Goal: Task Accomplishment & Management: Use online tool/utility

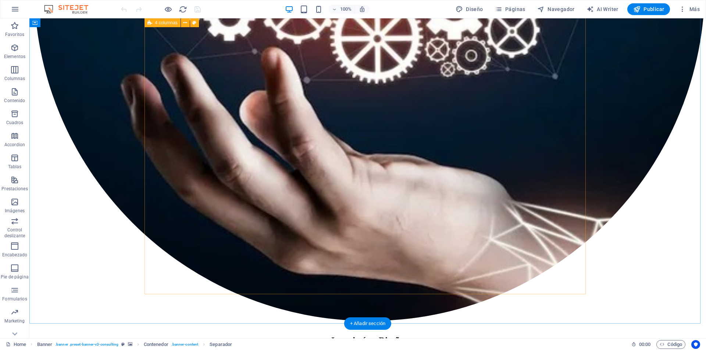
scroll to position [2279, 0]
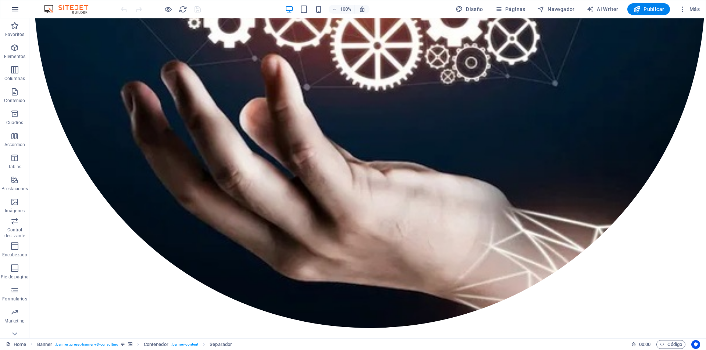
click at [12, 8] on icon "button" at bounding box center [15, 9] width 9 height 9
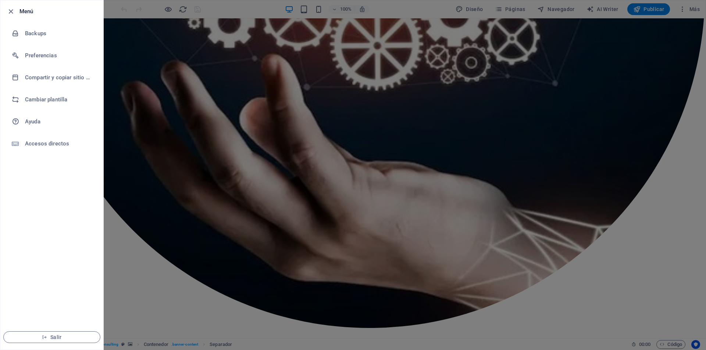
click at [118, 44] on div at bounding box center [353, 175] width 706 height 350
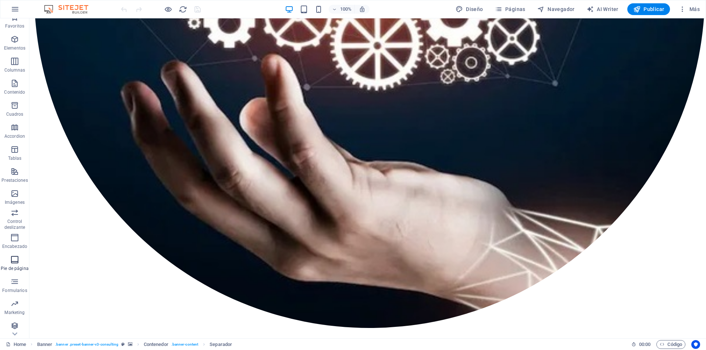
scroll to position [11, 0]
click at [18, 8] on icon "button" at bounding box center [15, 9] width 9 height 9
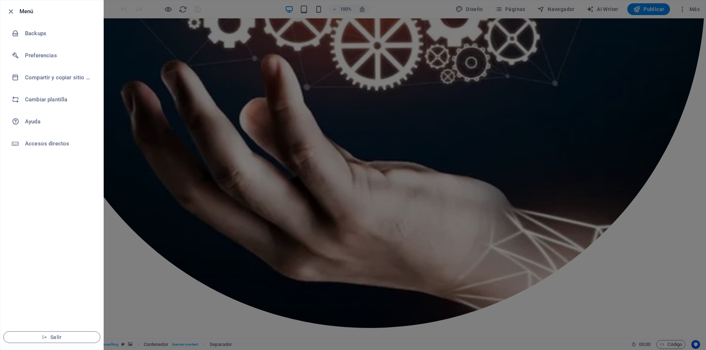
click at [121, 71] on div at bounding box center [353, 175] width 706 height 350
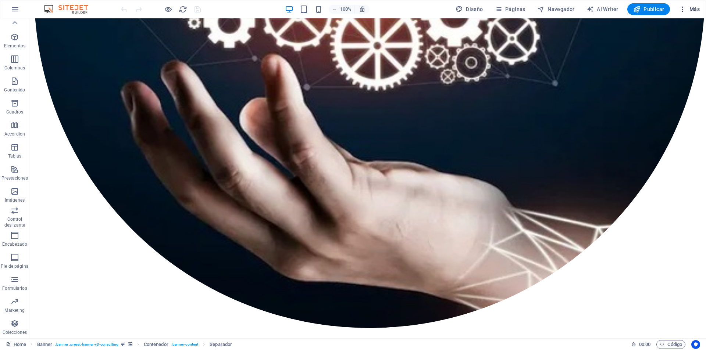
click at [687, 11] on span "Más" at bounding box center [689, 9] width 21 height 7
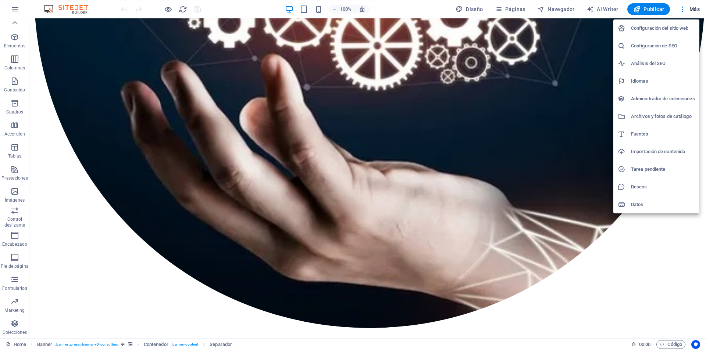
click at [83, 178] on div at bounding box center [353, 175] width 706 height 350
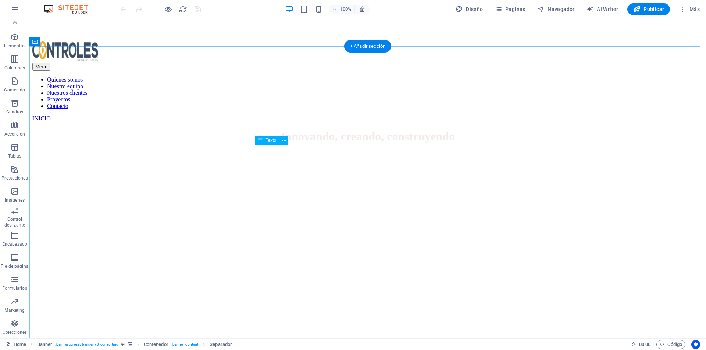
scroll to position [331, 0]
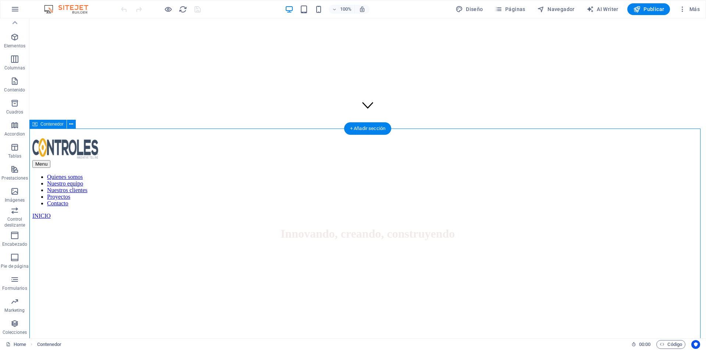
scroll to position [184, 0]
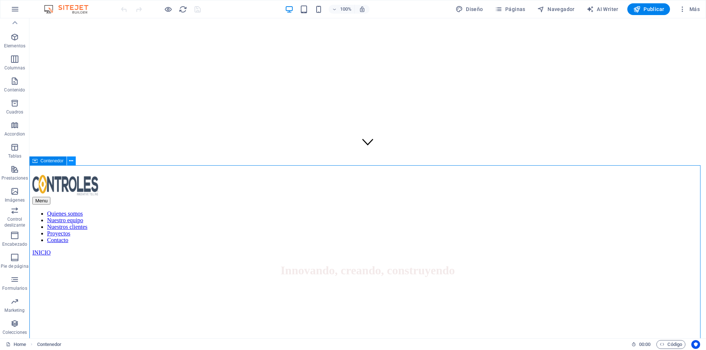
click at [71, 161] on icon at bounding box center [71, 161] width 4 height 8
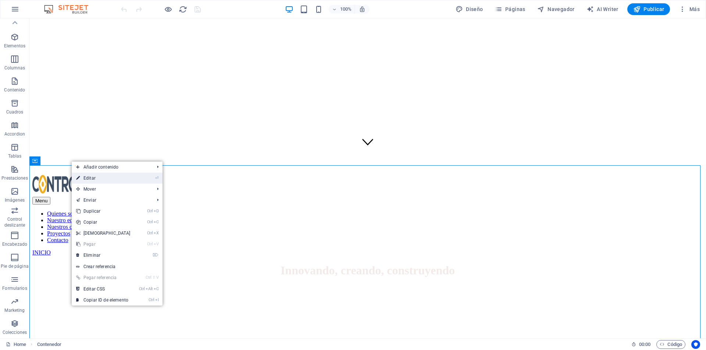
click at [87, 179] on link "⏎ Editar" at bounding box center [103, 178] width 63 height 11
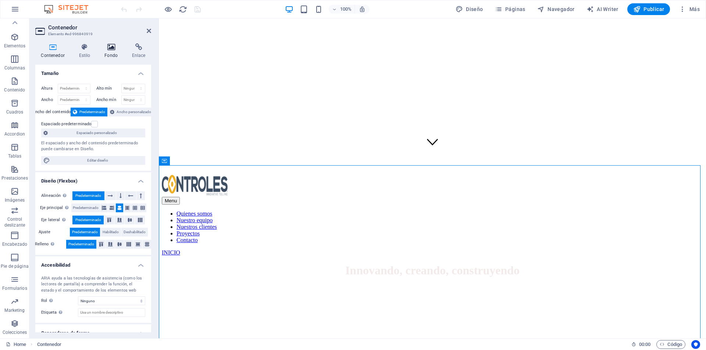
click at [111, 51] on h4 "Fondo" at bounding box center [113, 50] width 28 height 15
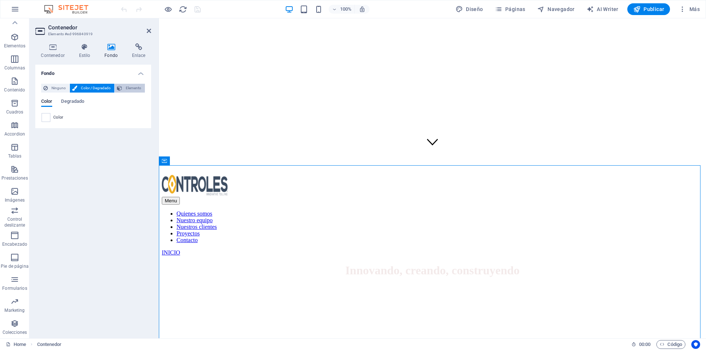
click at [128, 89] on span "Elemento" at bounding box center [133, 88] width 18 height 9
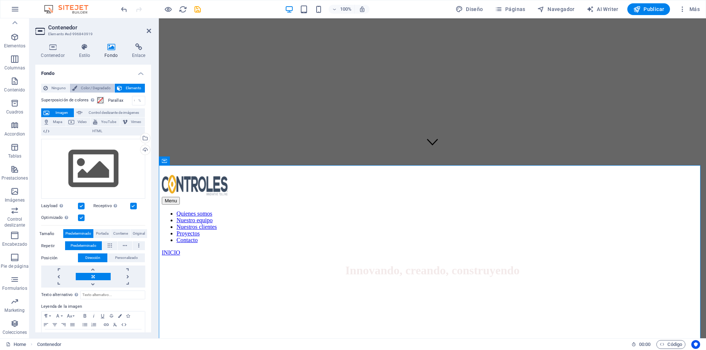
click at [92, 86] on span "Color / Degradado" at bounding box center [95, 88] width 33 height 9
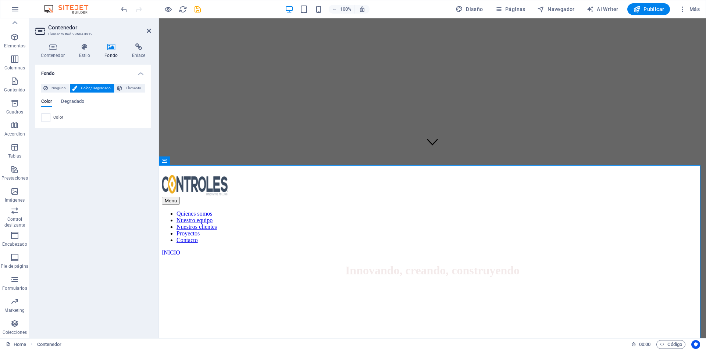
click at [50, 118] on div "Color" at bounding box center [93, 117] width 103 height 9
click at [63, 119] on span "Color" at bounding box center [58, 118] width 10 height 6
click at [73, 100] on span "Degradado" at bounding box center [72, 102] width 23 height 10
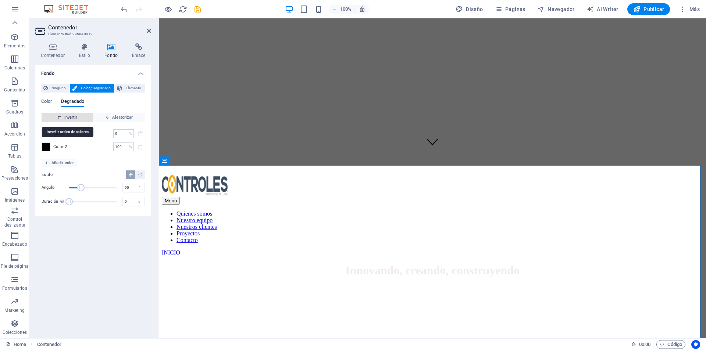
click at [72, 118] on span "Invertir" at bounding box center [67, 117] width 46 height 9
click at [46, 137] on span at bounding box center [46, 134] width 8 height 8
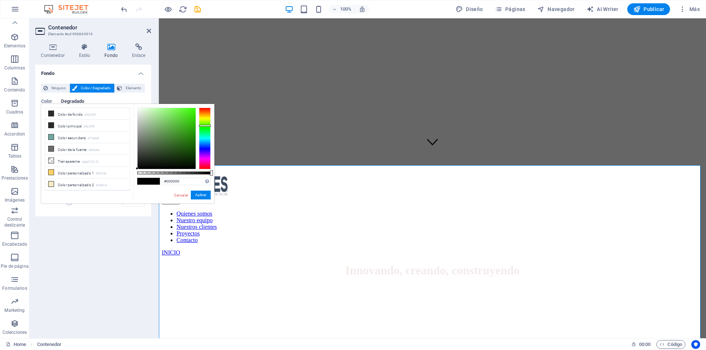
click at [202, 126] on div at bounding box center [205, 139] width 12 height 62
click at [207, 119] on div at bounding box center [205, 139] width 12 height 62
click at [190, 117] on div at bounding box center [166, 138] width 58 height 61
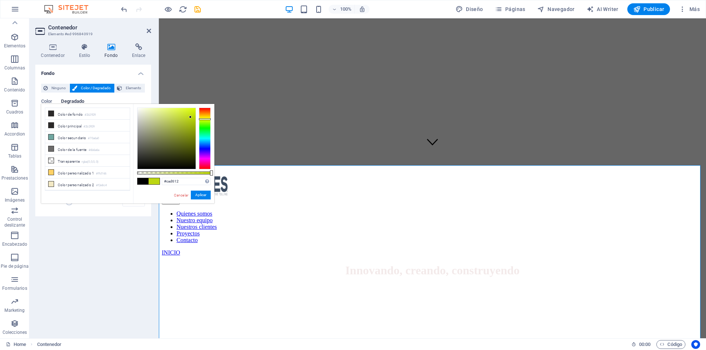
click at [205, 118] on div at bounding box center [205, 119] width 12 height 2
click at [195, 112] on div at bounding box center [166, 138] width 58 height 61
click at [204, 118] on div at bounding box center [205, 118] width 12 height 2
click at [193, 110] on div at bounding box center [166, 138] width 58 height 61
click at [204, 117] on div at bounding box center [205, 118] width 12 height 2
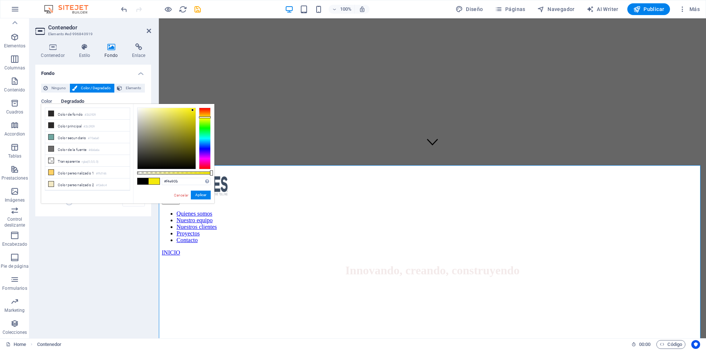
type input "#fbf003"
click at [194, 108] on div at bounding box center [166, 138] width 58 height 61
click at [197, 197] on button "Aplicar" at bounding box center [201, 195] width 20 height 9
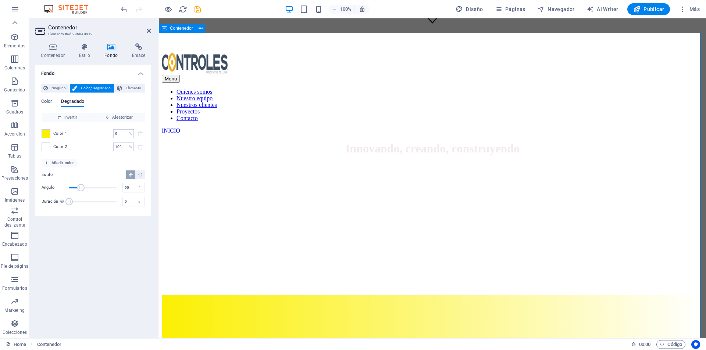
scroll to position [294, 0]
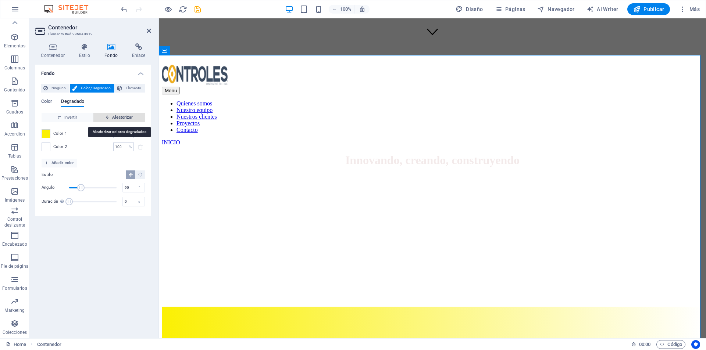
click at [118, 118] on span "Aleatorizar" at bounding box center [119, 117] width 46 height 9
type input "13"
type input "199"
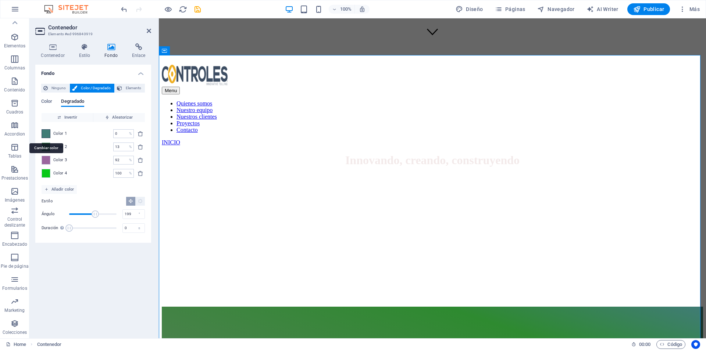
click at [46, 137] on span at bounding box center [46, 134] width 8 height 8
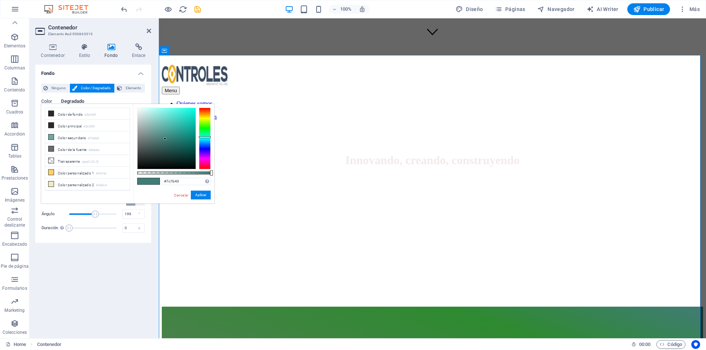
click at [203, 118] on div at bounding box center [205, 139] width 12 height 62
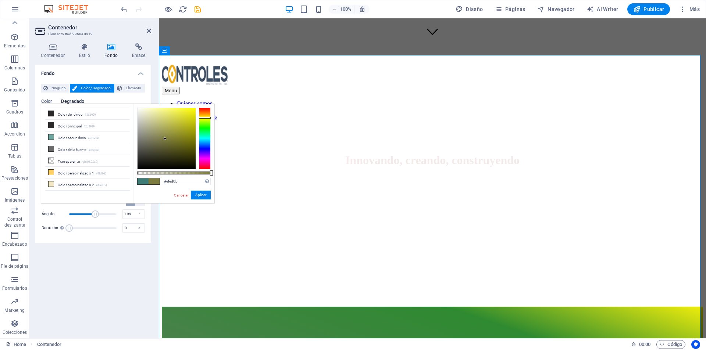
click at [193, 111] on div at bounding box center [166, 138] width 58 height 61
click at [200, 194] on button "Aplicar" at bounding box center [201, 195] width 20 height 9
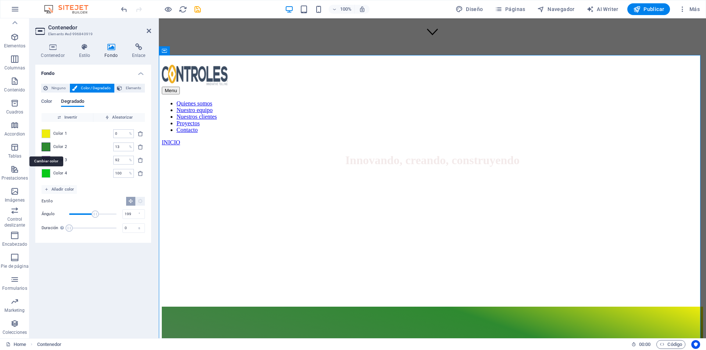
click at [48, 148] on span at bounding box center [46, 147] width 8 height 8
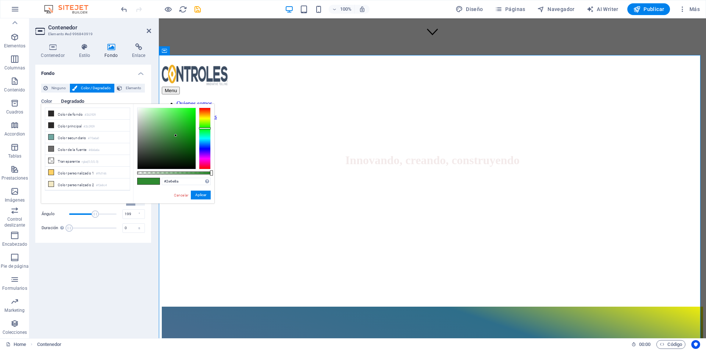
click at [204, 141] on div at bounding box center [205, 139] width 12 height 62
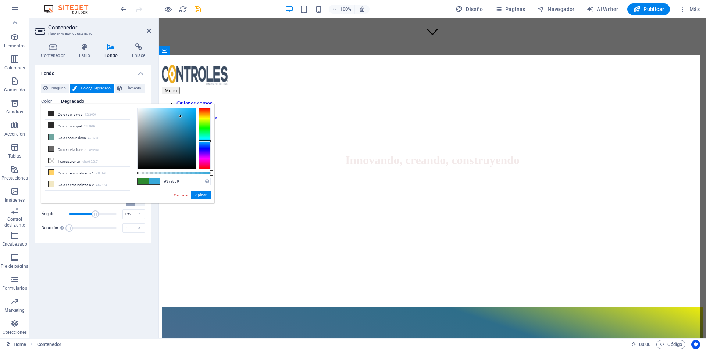
click at [180, 117] on div at bounding box center [166, 138] width 58 height 61
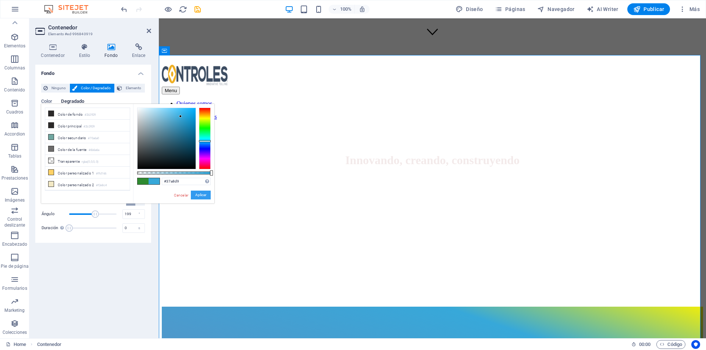
click at [204, 193] on button "Aplicar" at bounding box center [201, 195] width 20 height 9
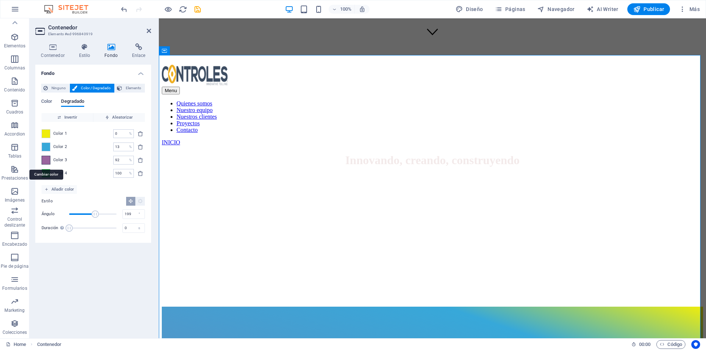
click at [48, 162] on span at bounding box center [46, 160] width 8 height 8
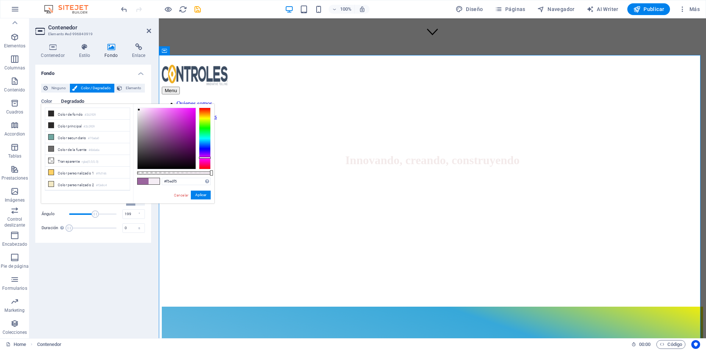
click at [139, 110] on div at bounding box center [166, 138] width 58 height 61
click at [203, 140] on div at bounding box center [205, 139] width 12 height 62
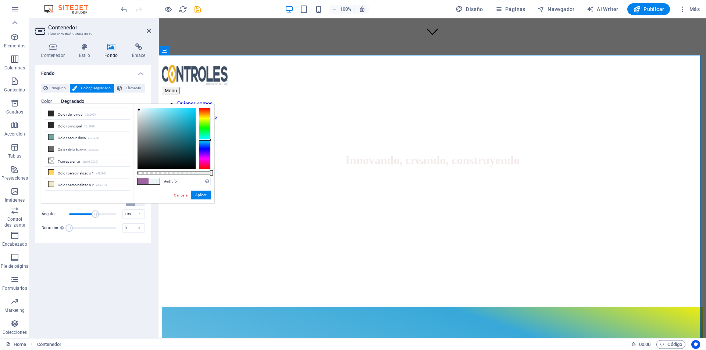
click at [204, 137] on div at bounding box center [205, 139] width 12 height 62
type input "#def8f7"
click at [143, 109] on div at bounding box center [166, 138] width 58 height 61
click at [202, 198] on button "Aplicar" at bounding box center [201, 195] width 20 height 9
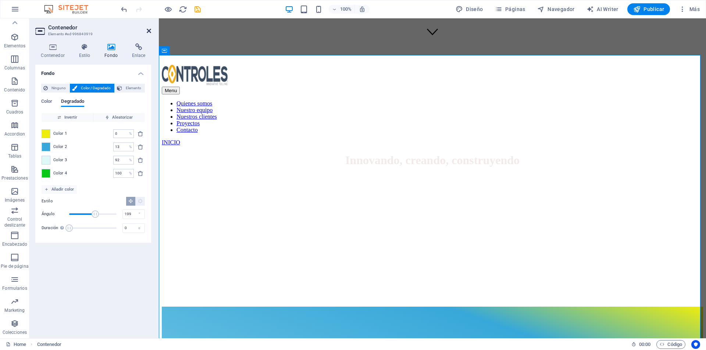
click at [147, 33] on icon at bounding box center [149, 31] width 4 height 6
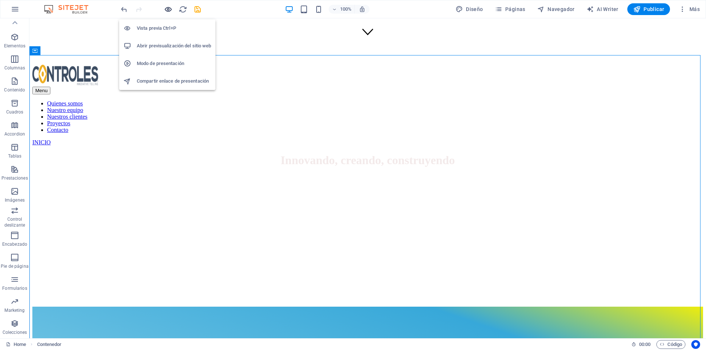
click at [170, 9] on icon "button" at bounding box center [168, 9] width 8 height 8
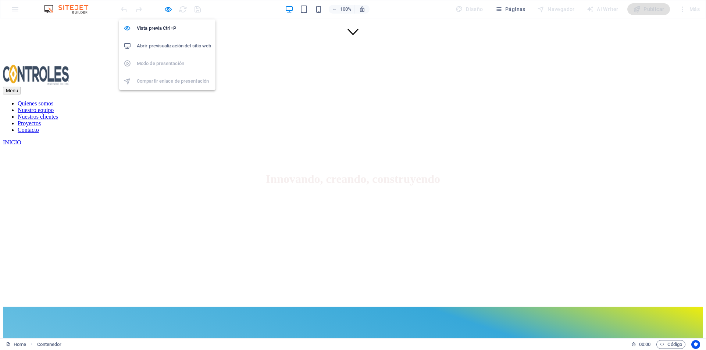
click at [165, 46] on h6 "Abrir previsualización del sitio web" at bounding box center [174, 46] width 74 height 9
click at [158, 43] on h6 "Abrir previsualización del sitio web" at bounding box center [174, 46] width 74 height 9
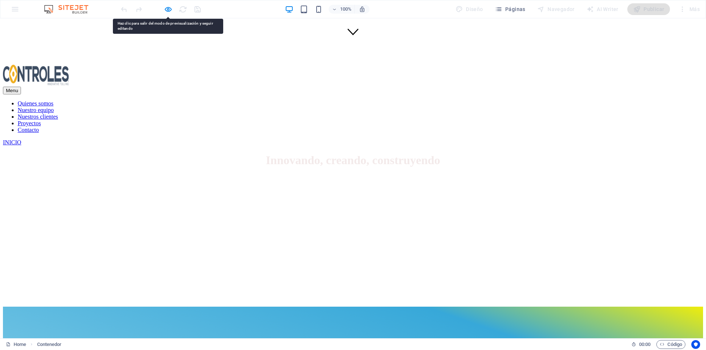
click at [161, 25] on h6 "Vista previa Ctrl+P" at bounding box center [174, 28] width 74 height 9
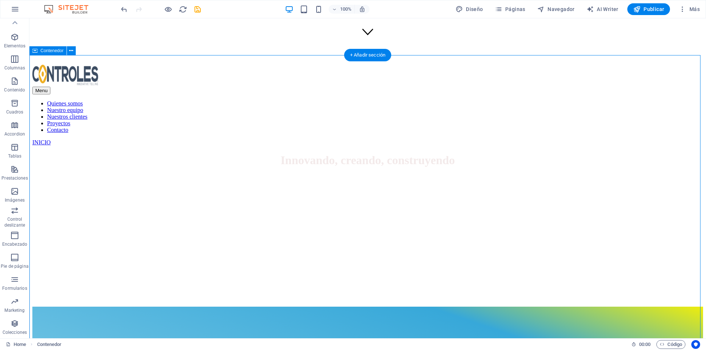
click at [200, 10] on icon "save" at bounding box center [197, 9] width 8 height 8
checkbox input "false"
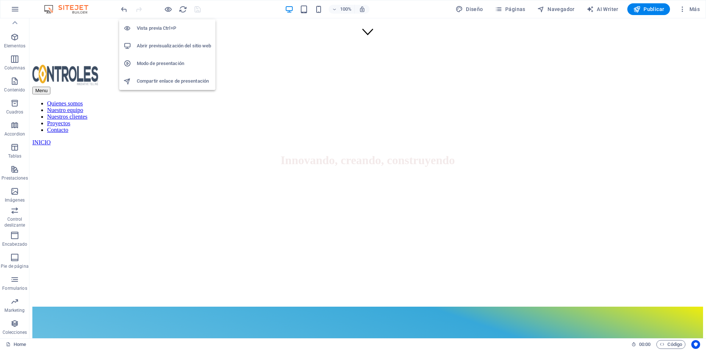
click at [152, 44] on h6 "Abrir previsualización del sitio web" at bounding box center [174, 46] width 74 height 9
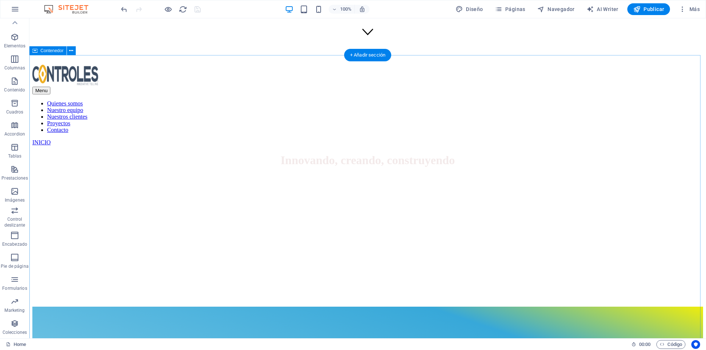
click at [72, 52] on icon at bounding box center [71, 51] width 4 height 8
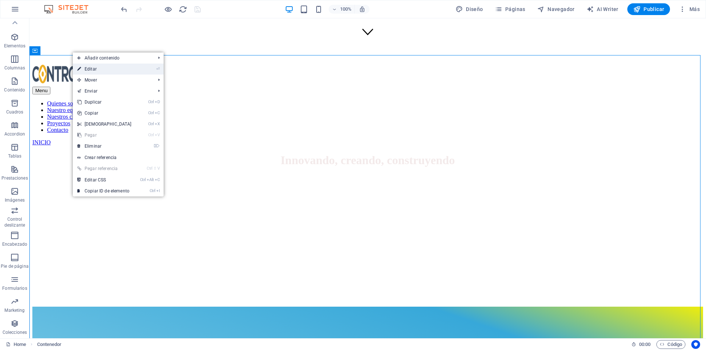
click at [98, 67] on link "⏎ Editar" at bounding box center [104, 69] width 63 height 11
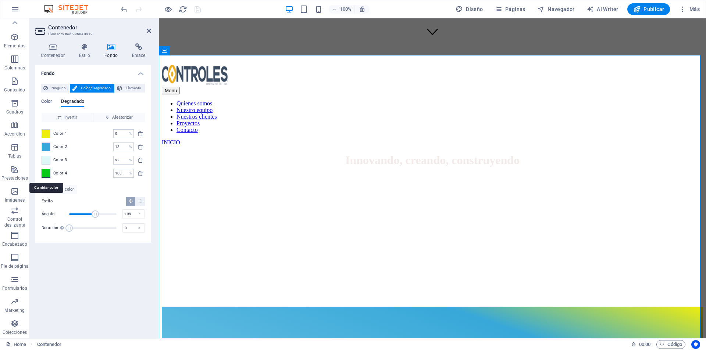
click at [47, 173] on span at bounding box center [46, 173] width 8 height 8
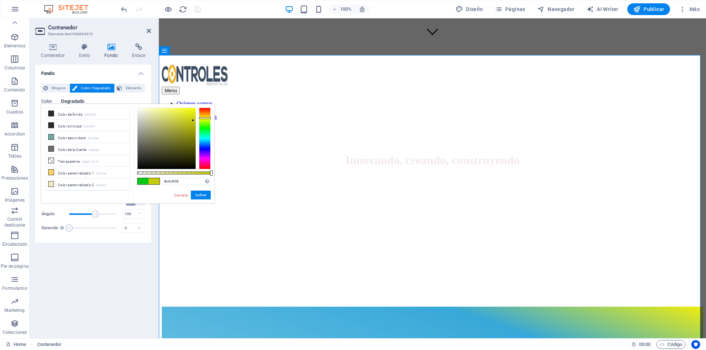
click at [204, 118] on div at bounding box center [205, 139] width 12 height 62
click at [203, 139] on div at bounding box center [205, 139] width 12 height 62
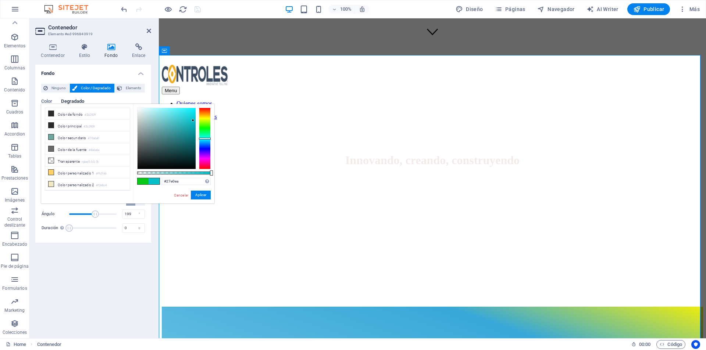
click at [186, 112] on div at bounding box center [166, 138] width 58 height 61
click at [196, 194] on button "Aplicar" at bounding box center [201, 195] width 20 height 9
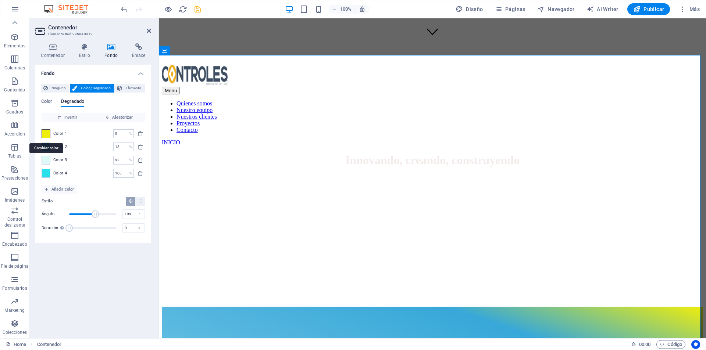
click at [46, 133] on span at bounding box center [46, 134] width 8 height 8
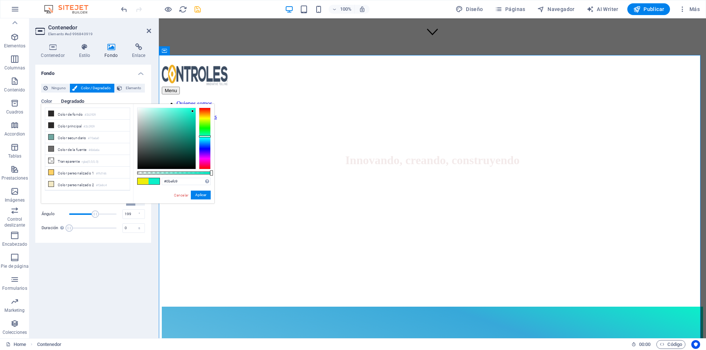
click at [204, 136] on div at bounding box center [205, 139] width 12 height 62
type input "#40f1d3"
click at [180, 111] on div at bounding box center [166, 138] width 58 height 61
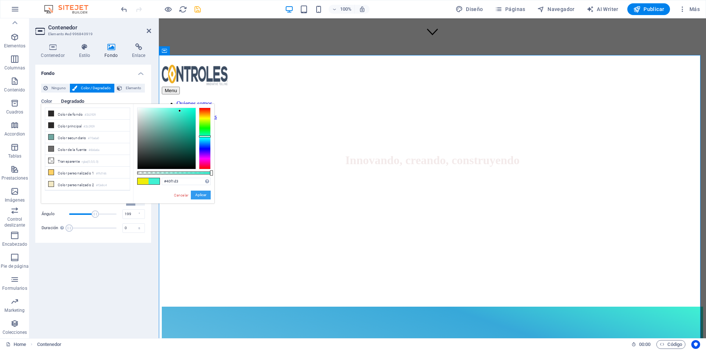
click at [198, 195] on button "Aplicar" at bounding box center [201, 195] width 20 height 9
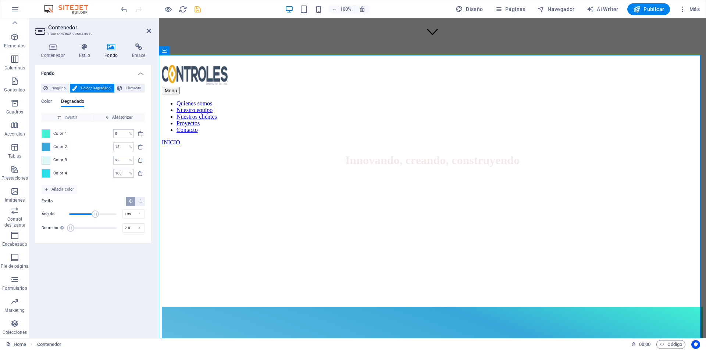
type input "3"
drag, startPoint x: 67, startPoint y: 229, endPoint x: 74, endPoint y: 230, distance: 7.1
click at [74, 230] on span "Duración" at bounding box center [73, 228] width 7 height 7
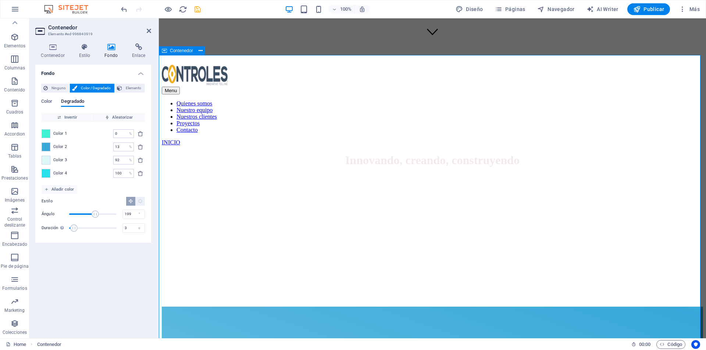
click at [147, 33] on icon at bounding box center [149, 31] width 4 height 6
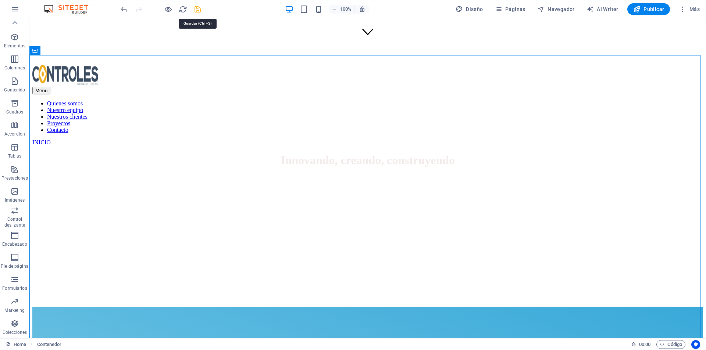
click at [196, 10] on icon "save" at bounding box center [197, 9] width 8 height 8
checkbox input "false"
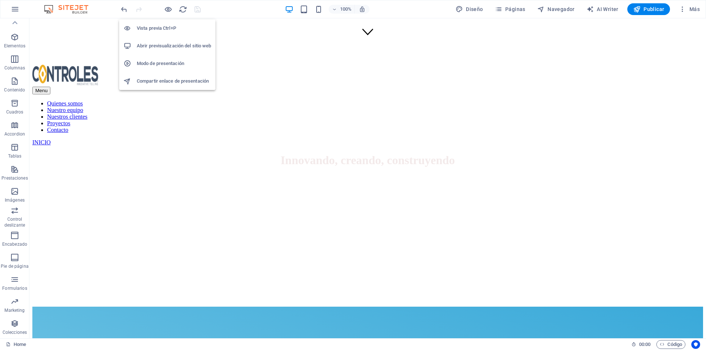
click at [162, 49] on h6 "Abrir previsualización del sitio web" at bounding box center [174, 46] width 74 height 9
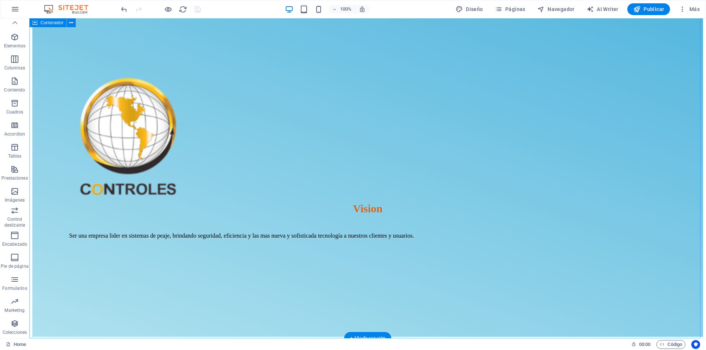
scroll to position [772, 0]
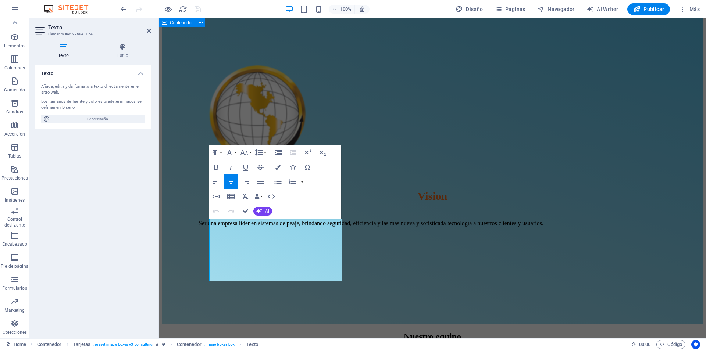
drag, startPoint x: 319, startPoint y: 266, endPoint x: 200, endPoint y: 227, distance: 125.4
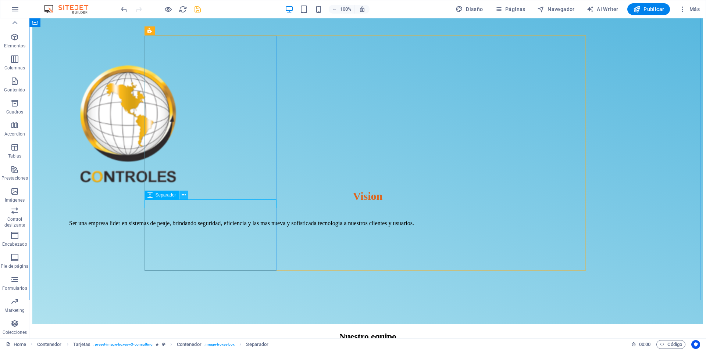
click at [182, 195] on icon at bounding box center [184, 196] width 4 height 8
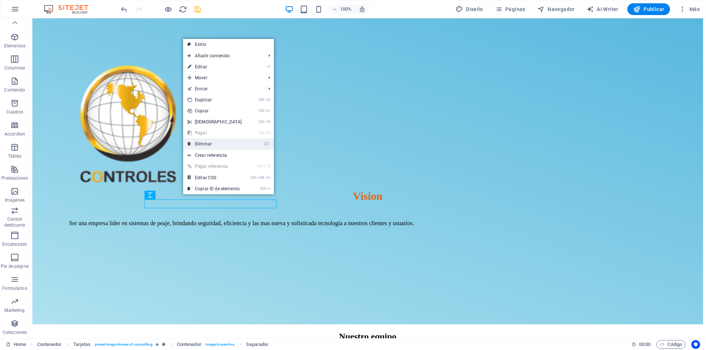
click at [206, 146] on link "⌦ Eliminar" at bounding box center [214, 144] width 63 height 11
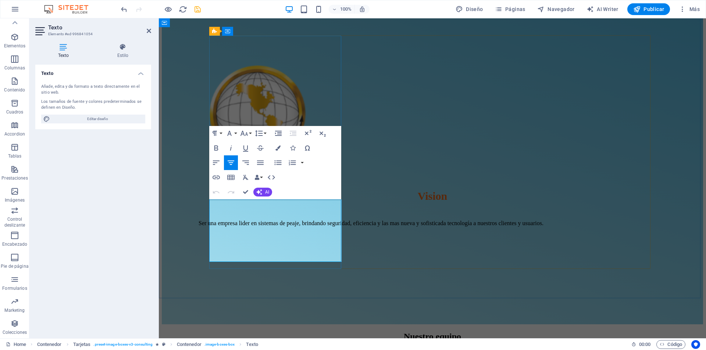
drag, startPoint x: 322, startPoint y: 246, endPoint x: 218, endPoint y: 206, distance: 111.1
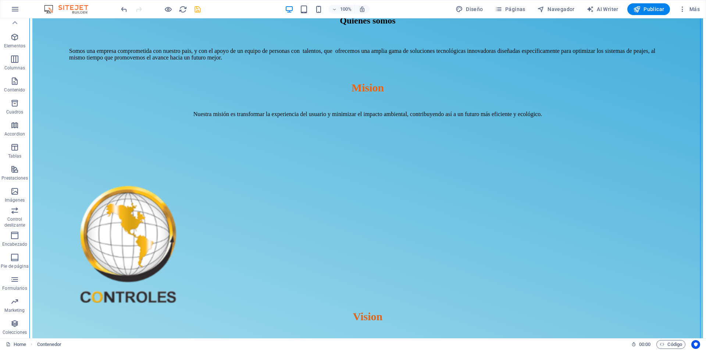
scroll to position [662, 0]
